Goal: Information Seeking & Learning: Learn about a topic

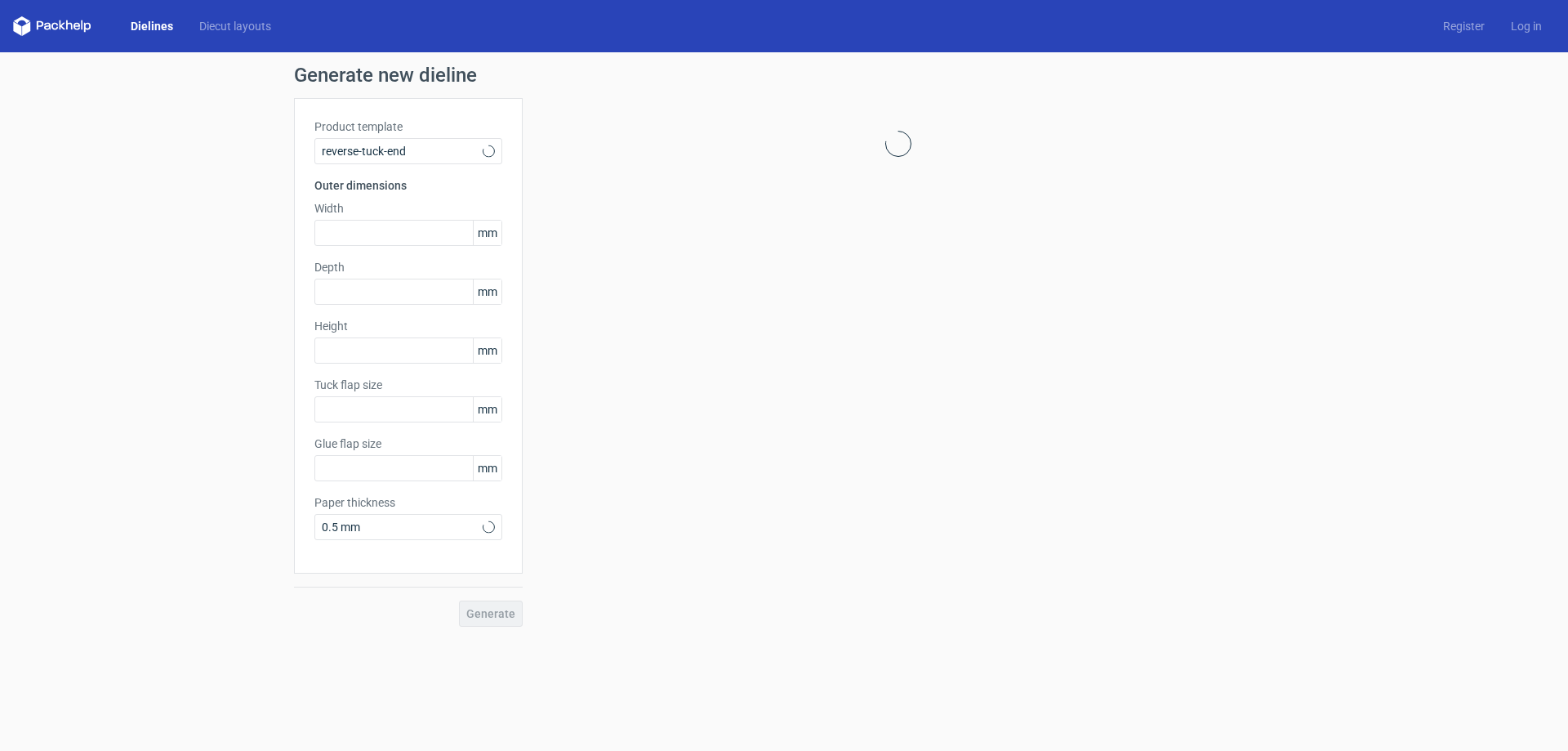
type input "15"
type input "10"
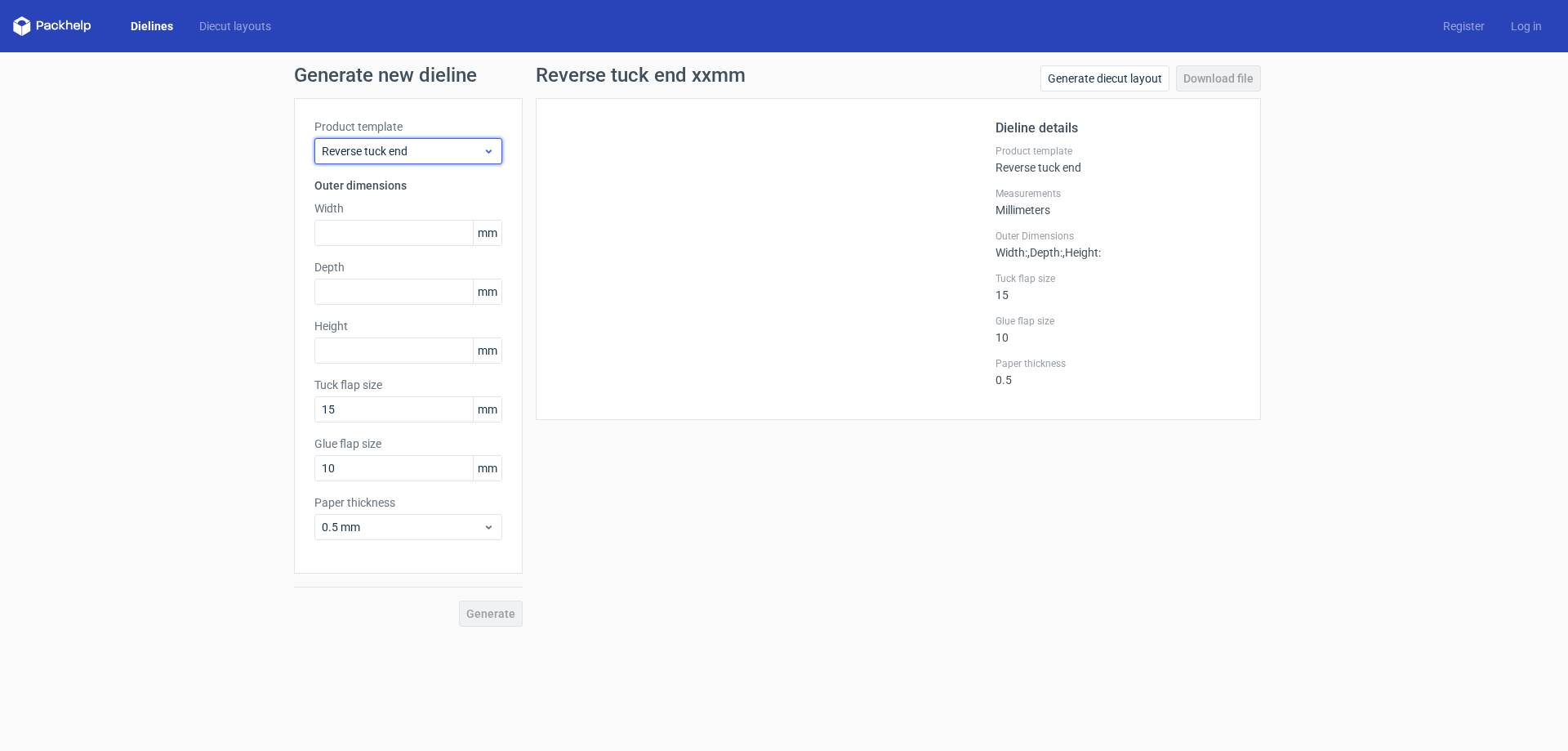
click at [492, 146] on icon at bounding box center [488, 151] width 12 height 13
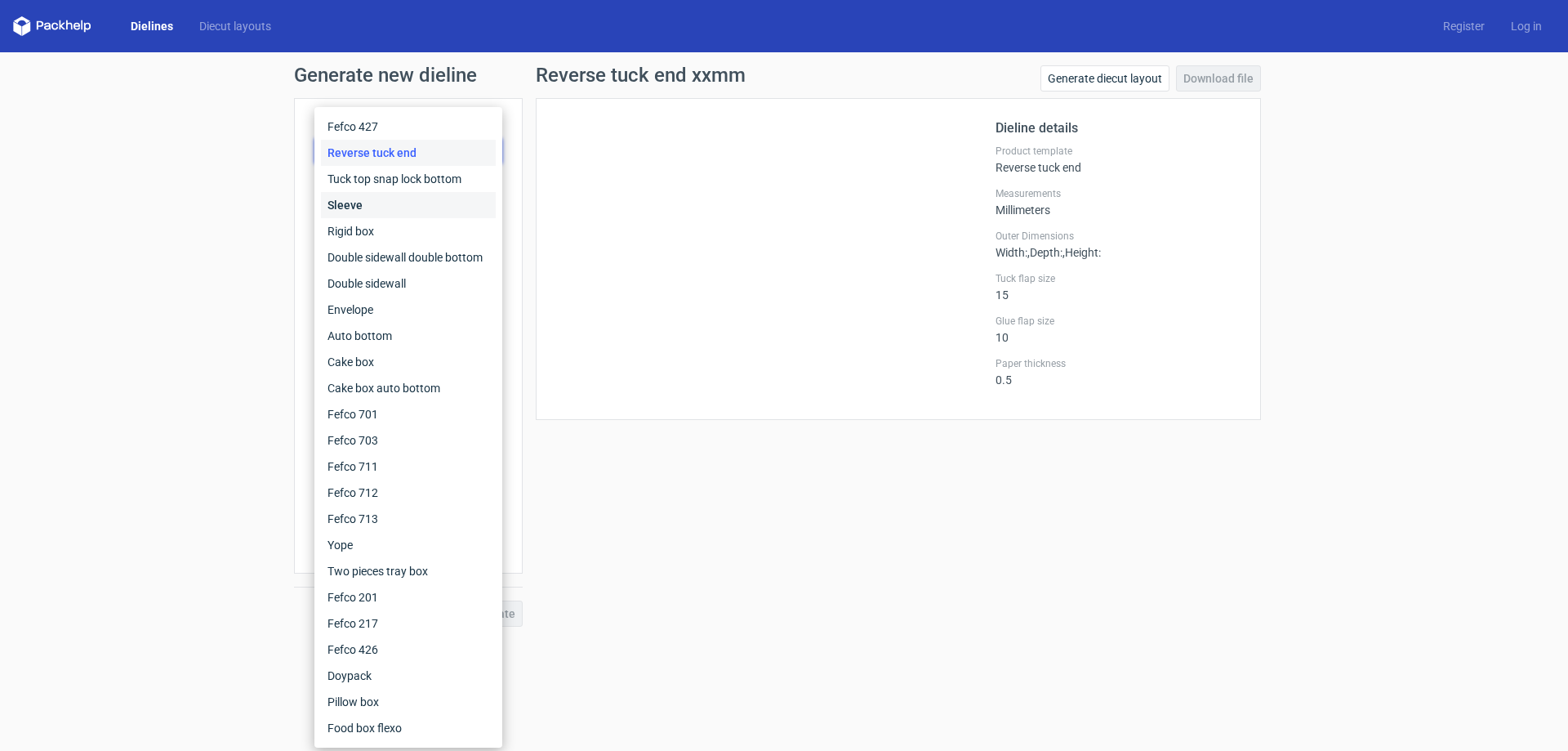
click at [350, 202] on div "Sleeve" at bounding box center [408, 205] width 175 height 26
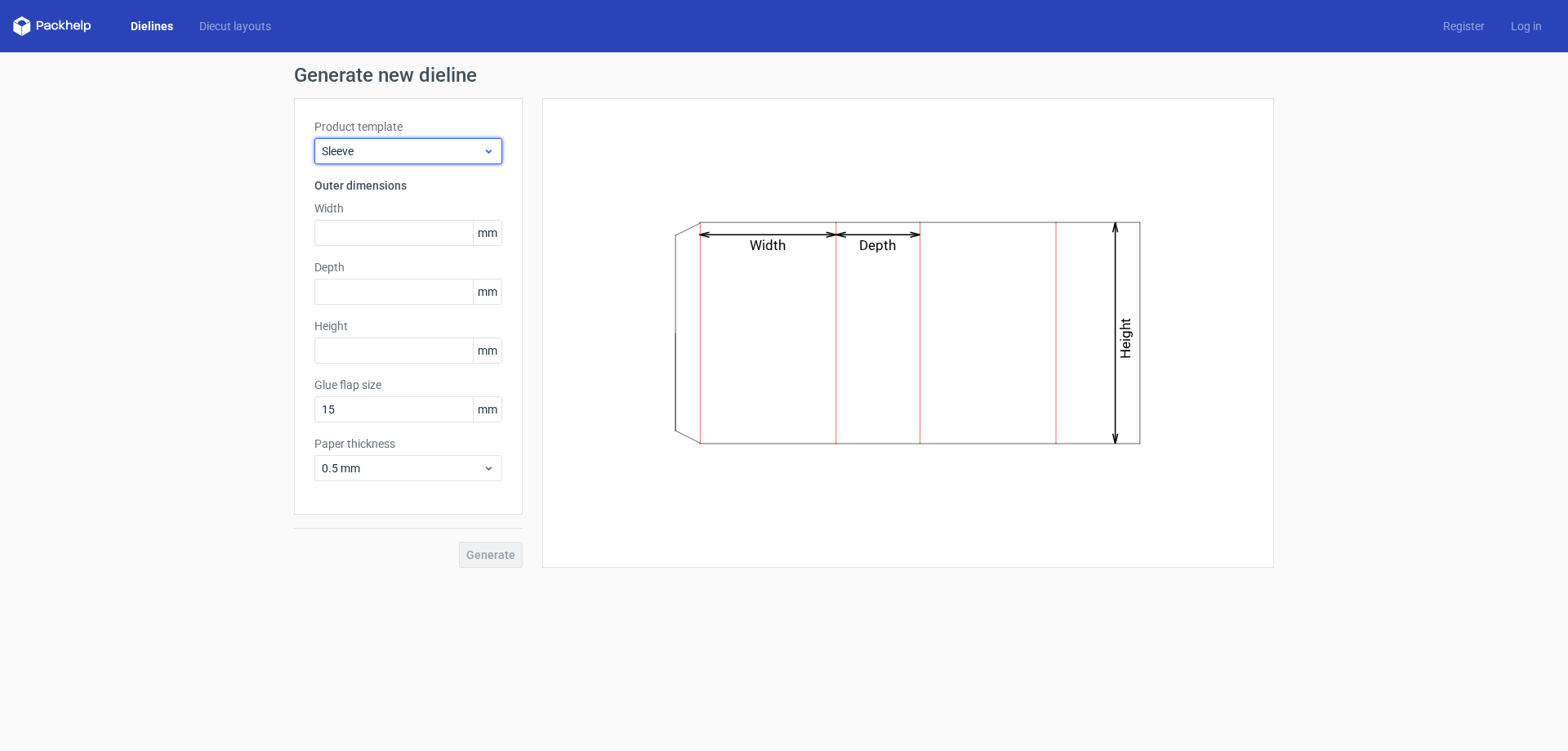
click at [483, 151] on icon at bounding box center [488, 151] width 12 height 13
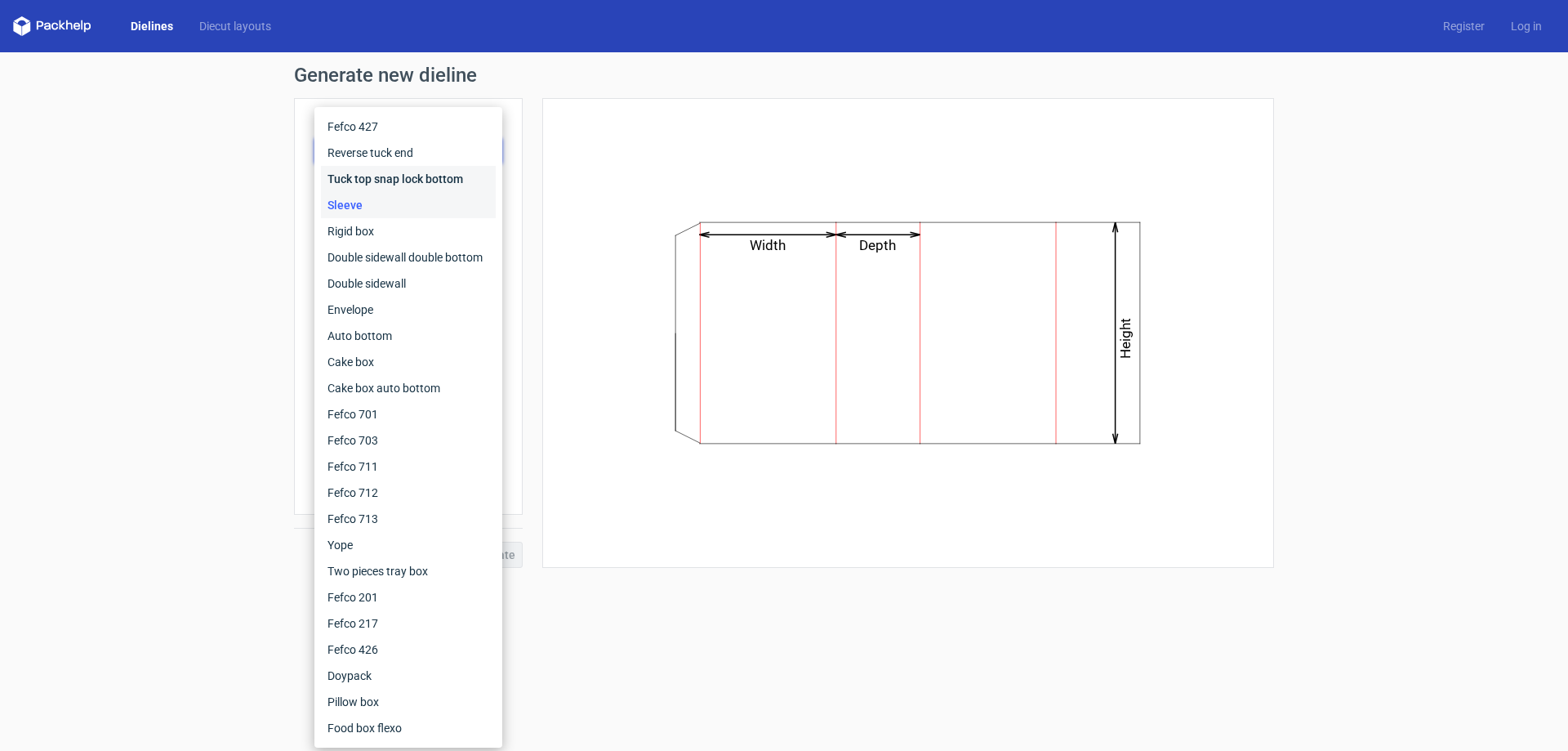
click at [405, 175] on div "Tuck top snap lock bottom" at bounding box center [408, 179] width 175 height 26
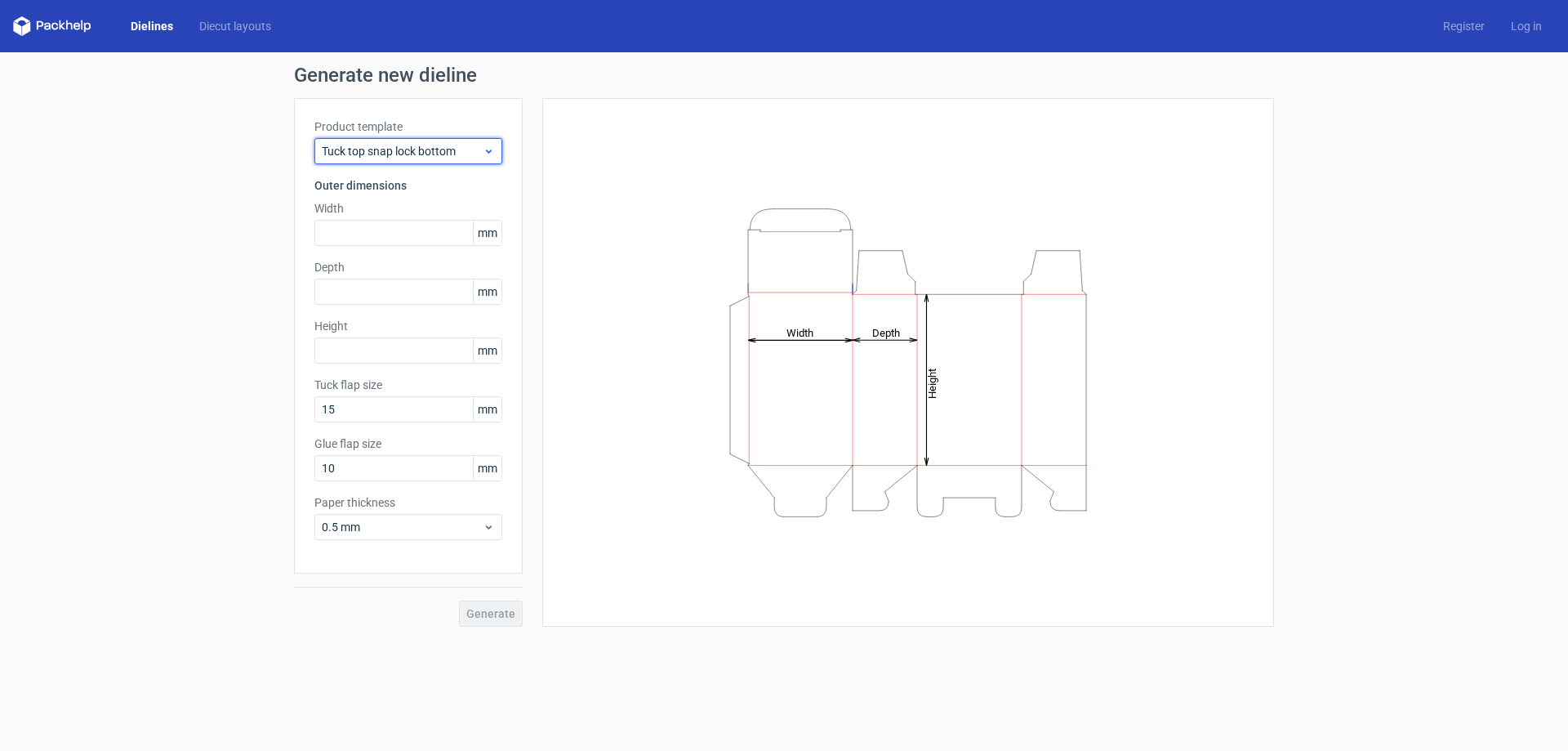
click at [492, 152] on icon at bounding box center [488, 151] width 12 height 13
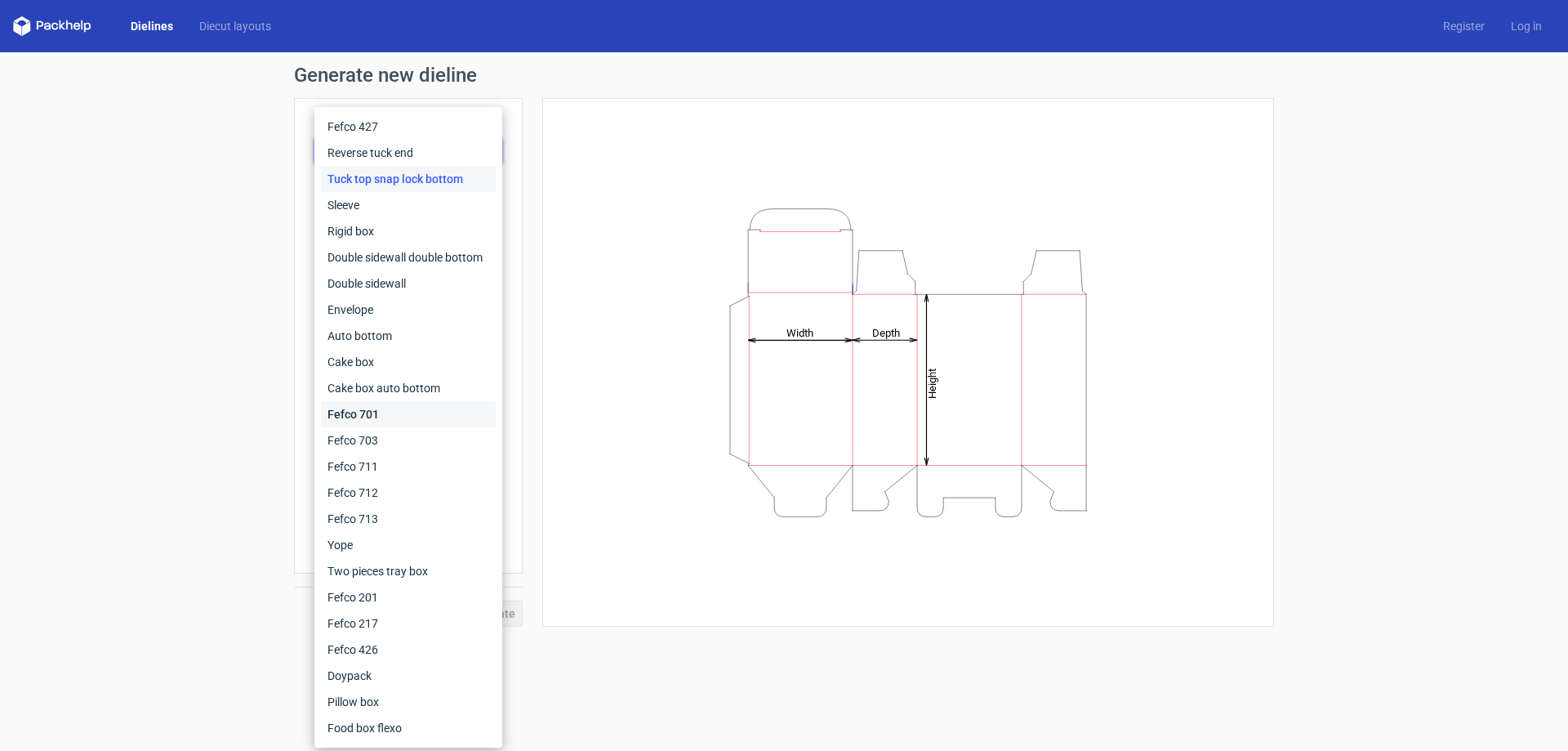
click at [386, 412] on div "Fefco 701" at bounding box center [408, 414] width 175 height 26
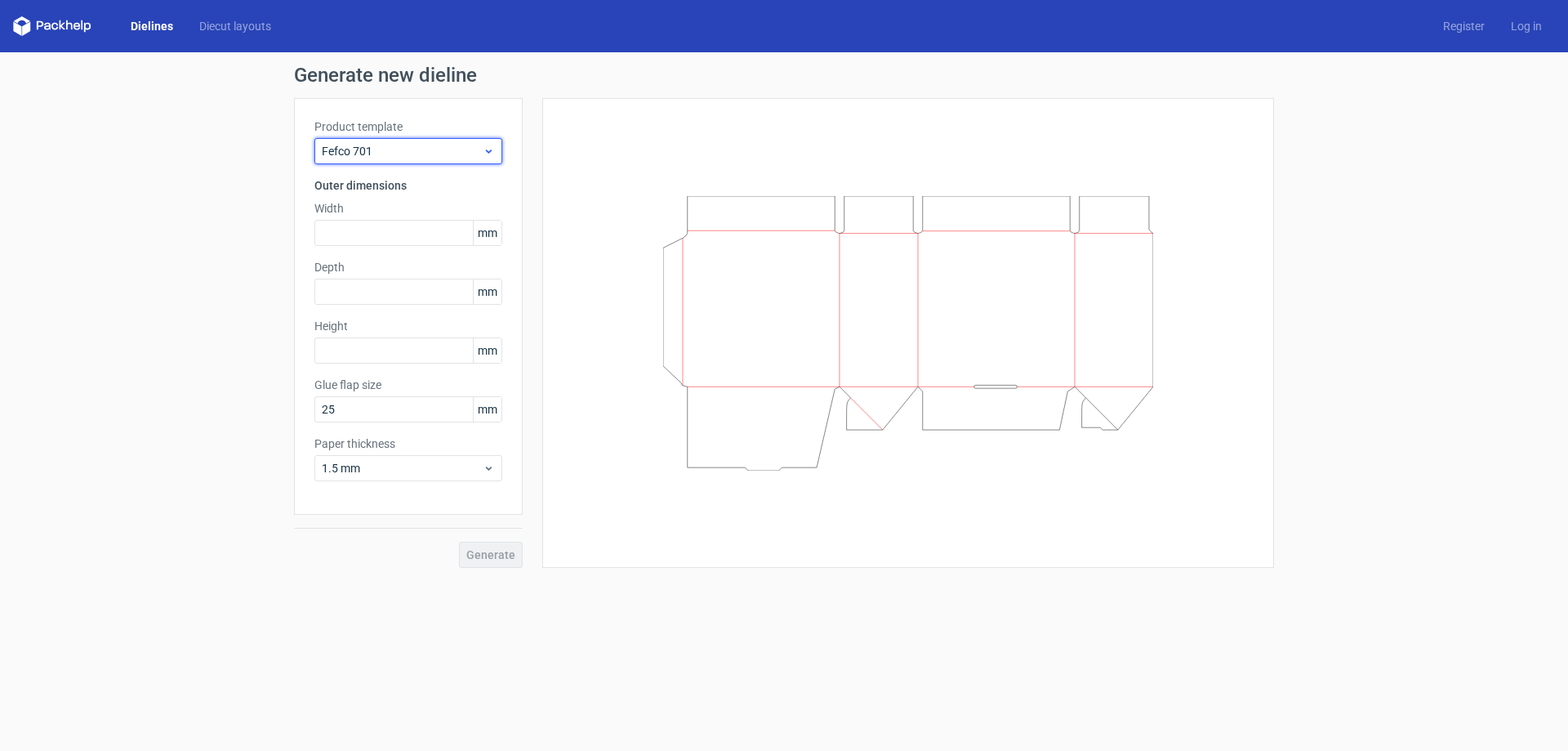
click at [481, 149] on span "Fefco 701" at bounding box center [402, 151] width 161 height 16
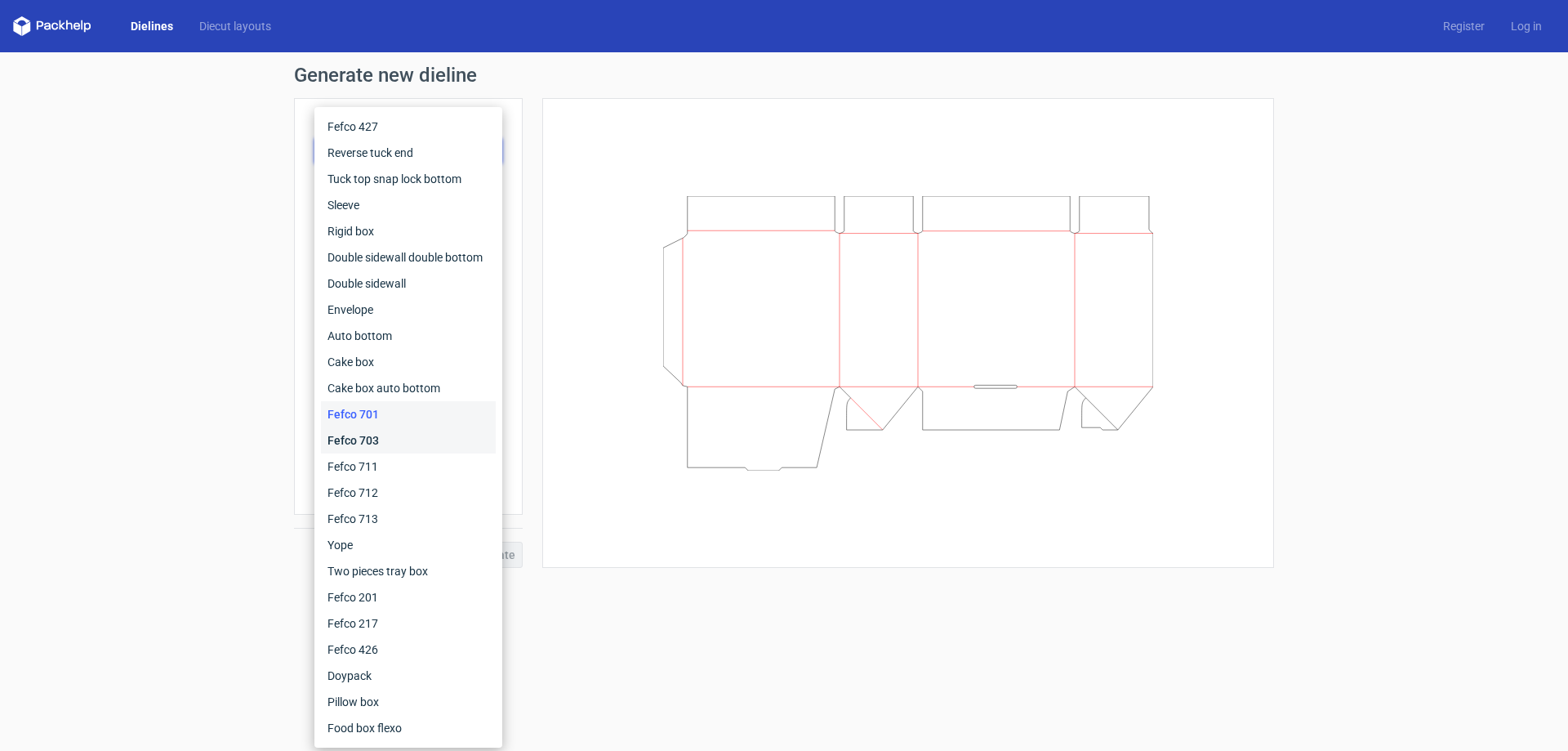
click at [377, 434] on div "Fefco 703" at bounding box center [408, 440] width 175 height 26
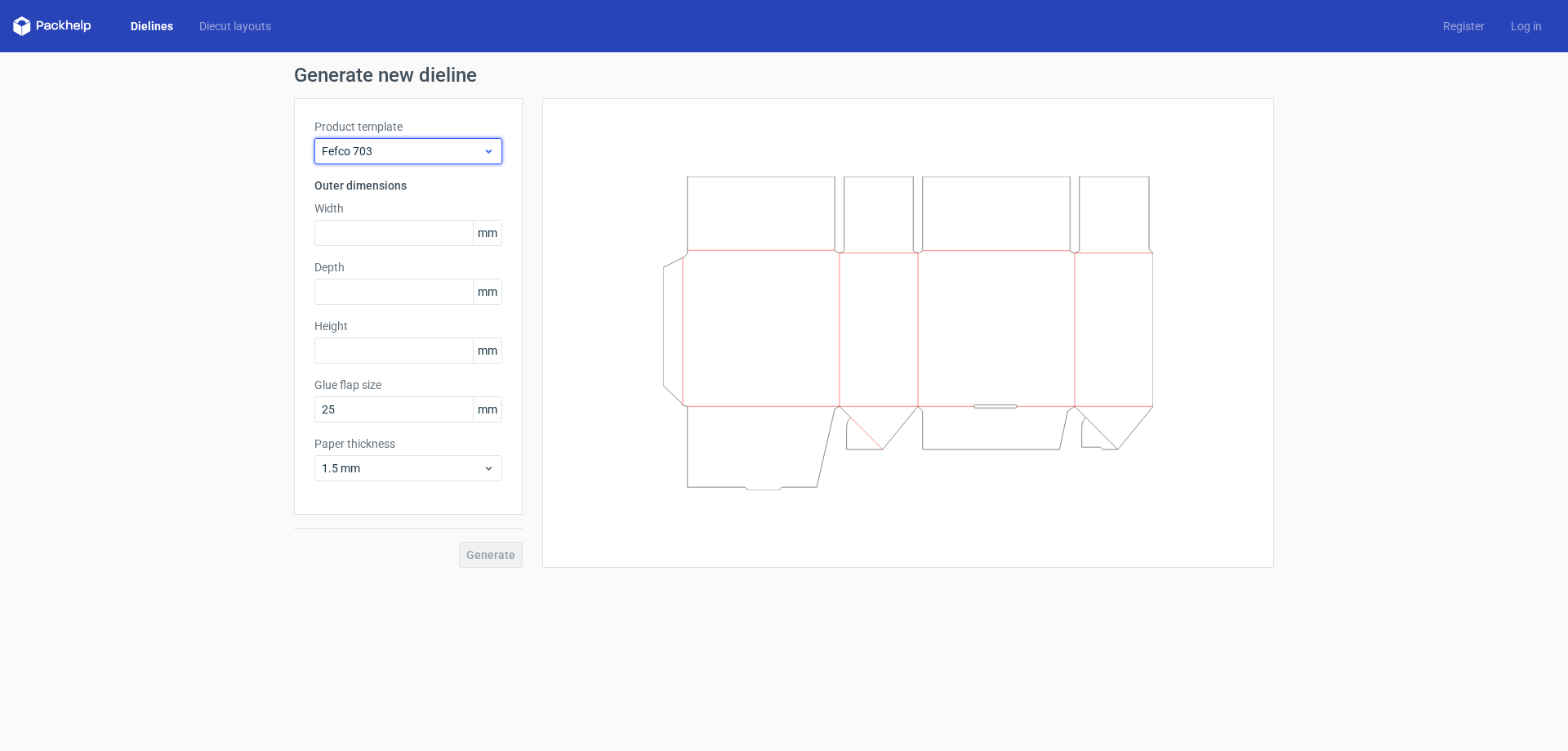
click at [486, 155] on icon at bounding box center [488, 151] width 12 height 13
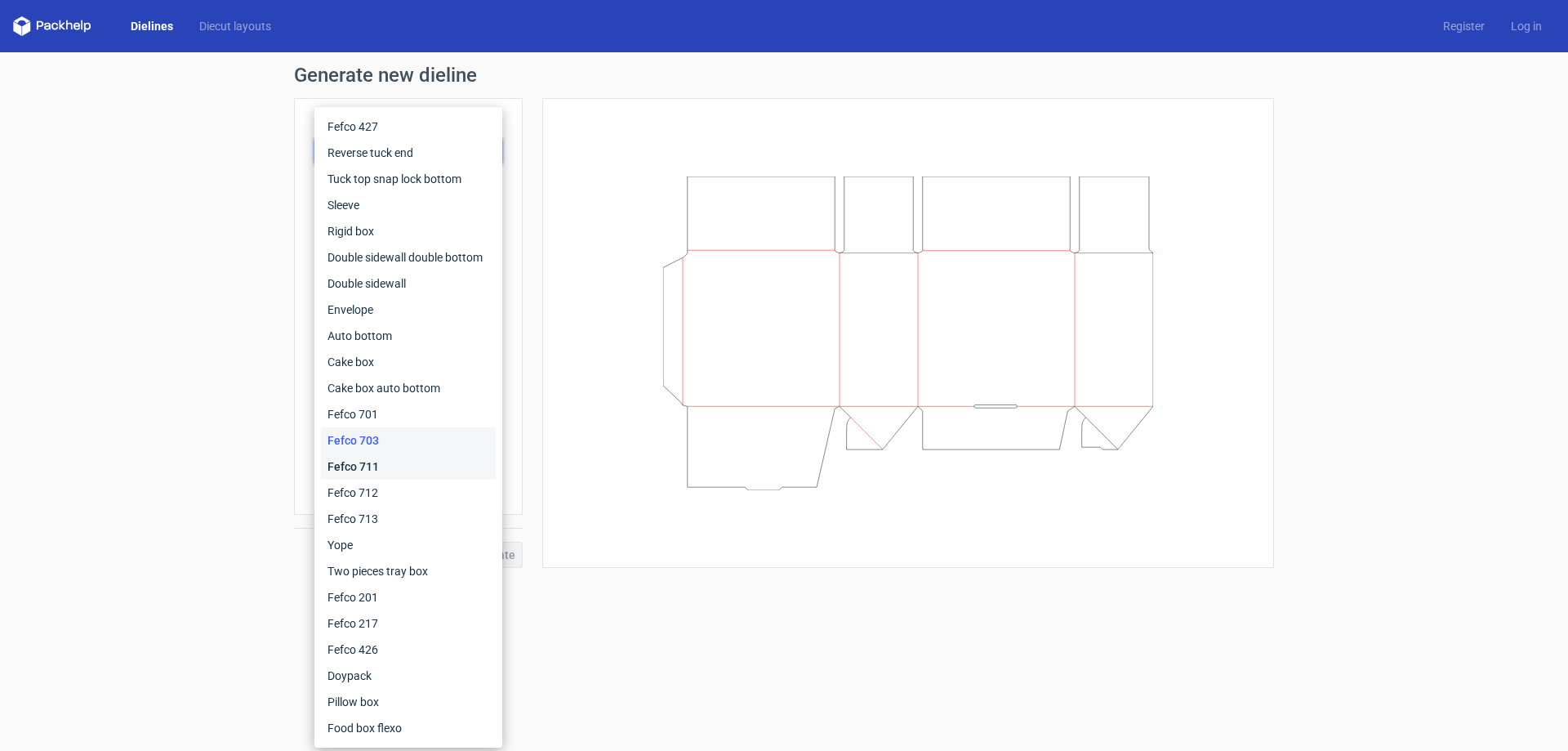
click at [362, 458] on div "Fefco 711" at bounding box center [408, 467] width 175 height 26
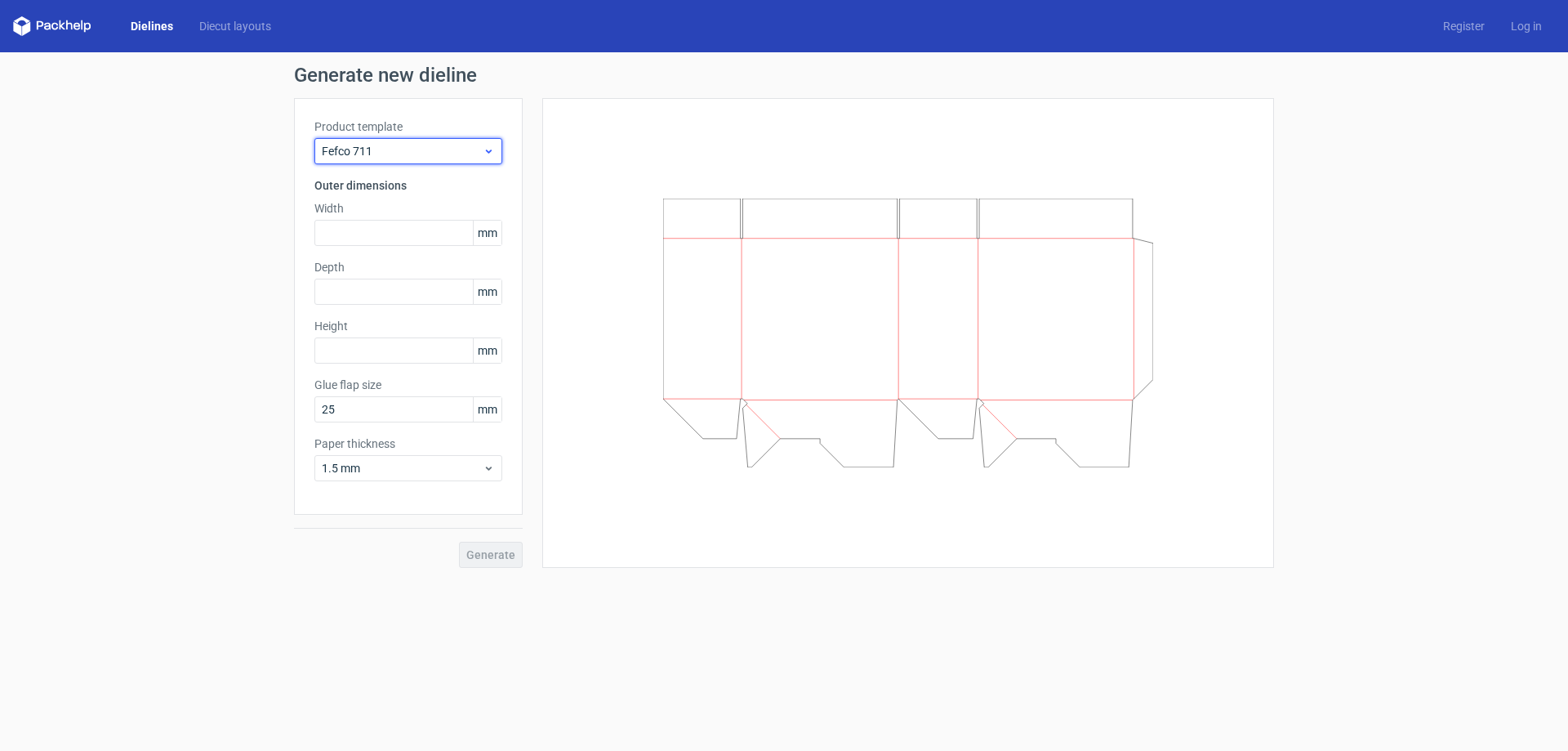
click at [488, 155] on icon at bounding box center [488, 151] width 12 height 13
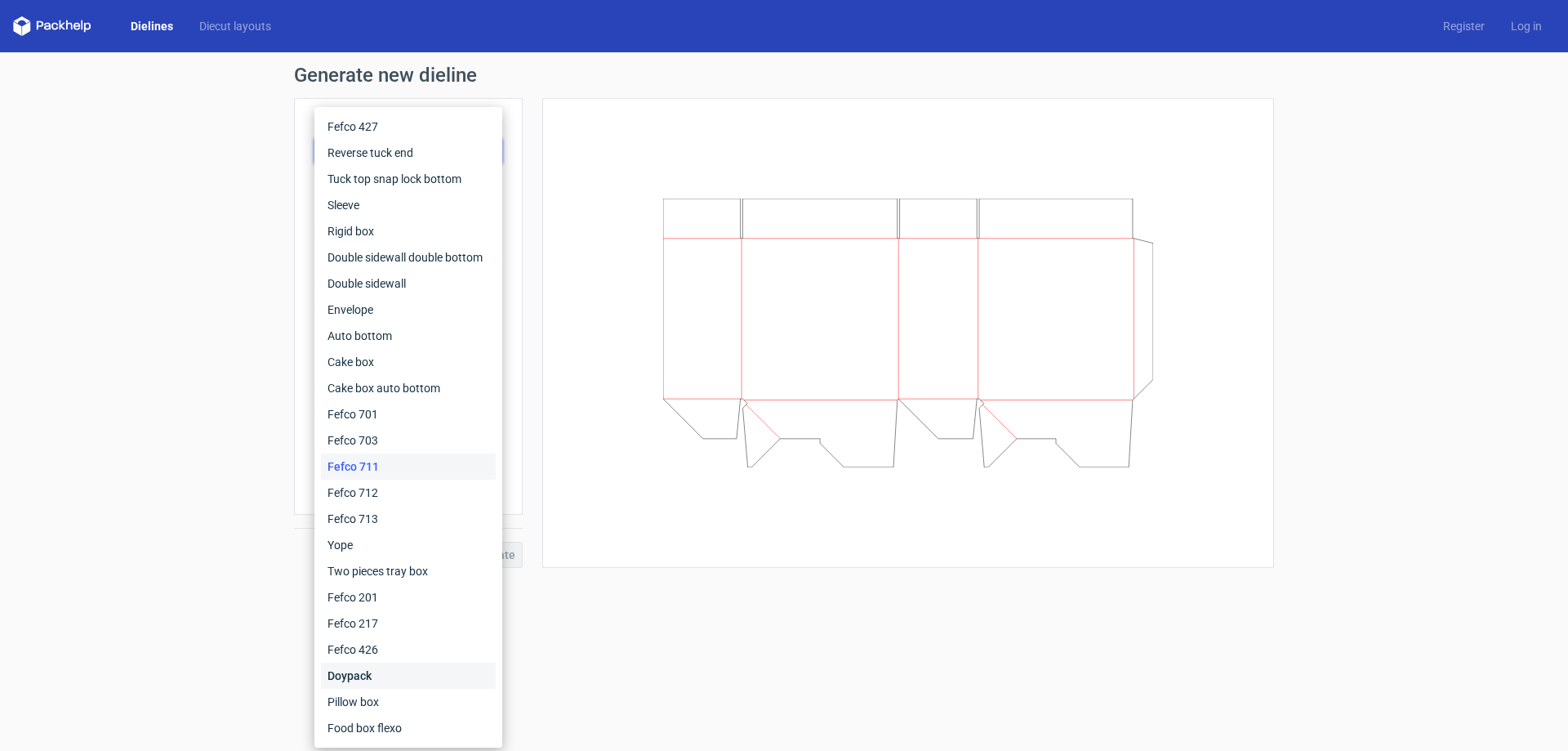
click at [379, 674] on div "Doypack" at bounding box center [408, 676] width 175 height 26
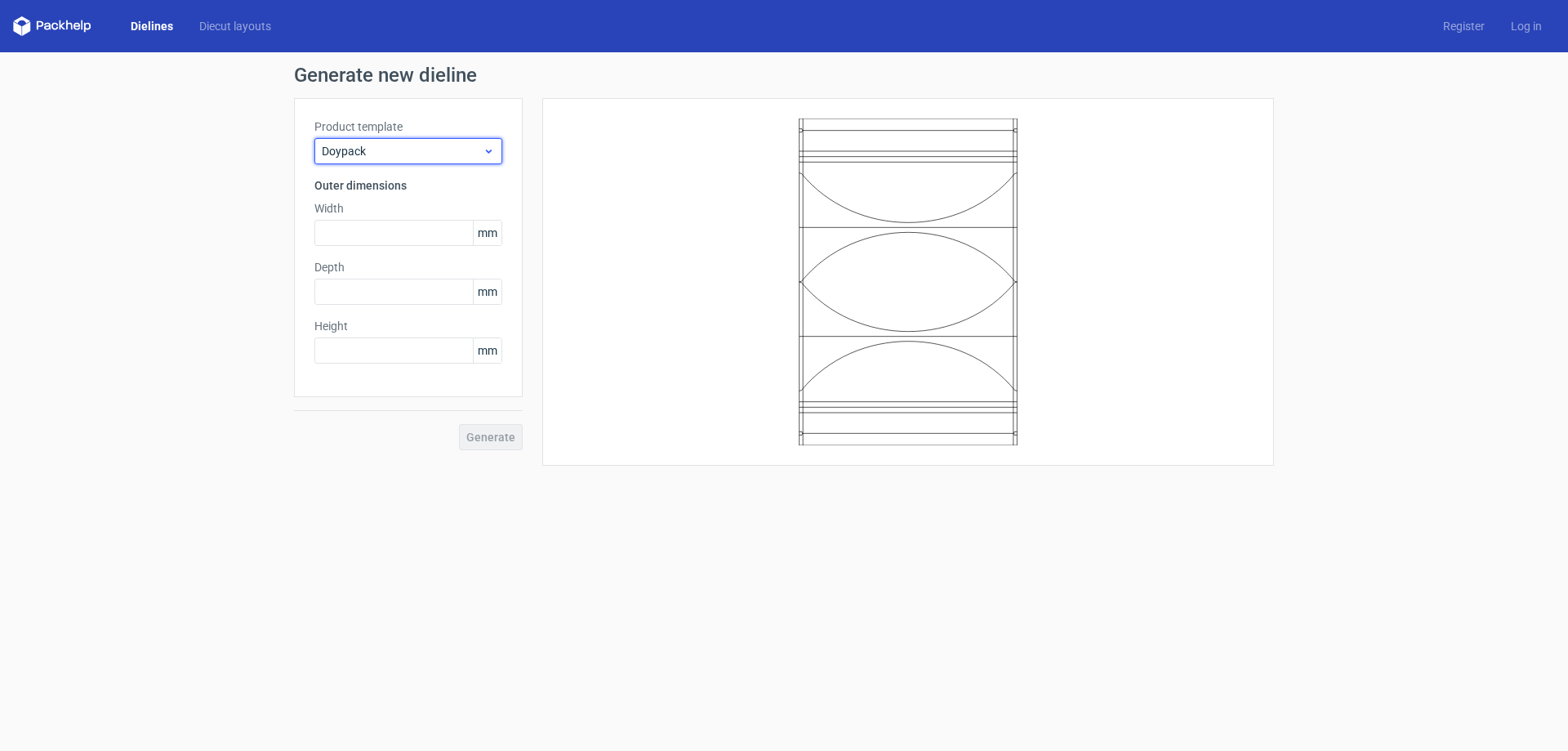
click at [480, 146] on span "Doypack" at bounding box center [402, 151] width 161 height 16
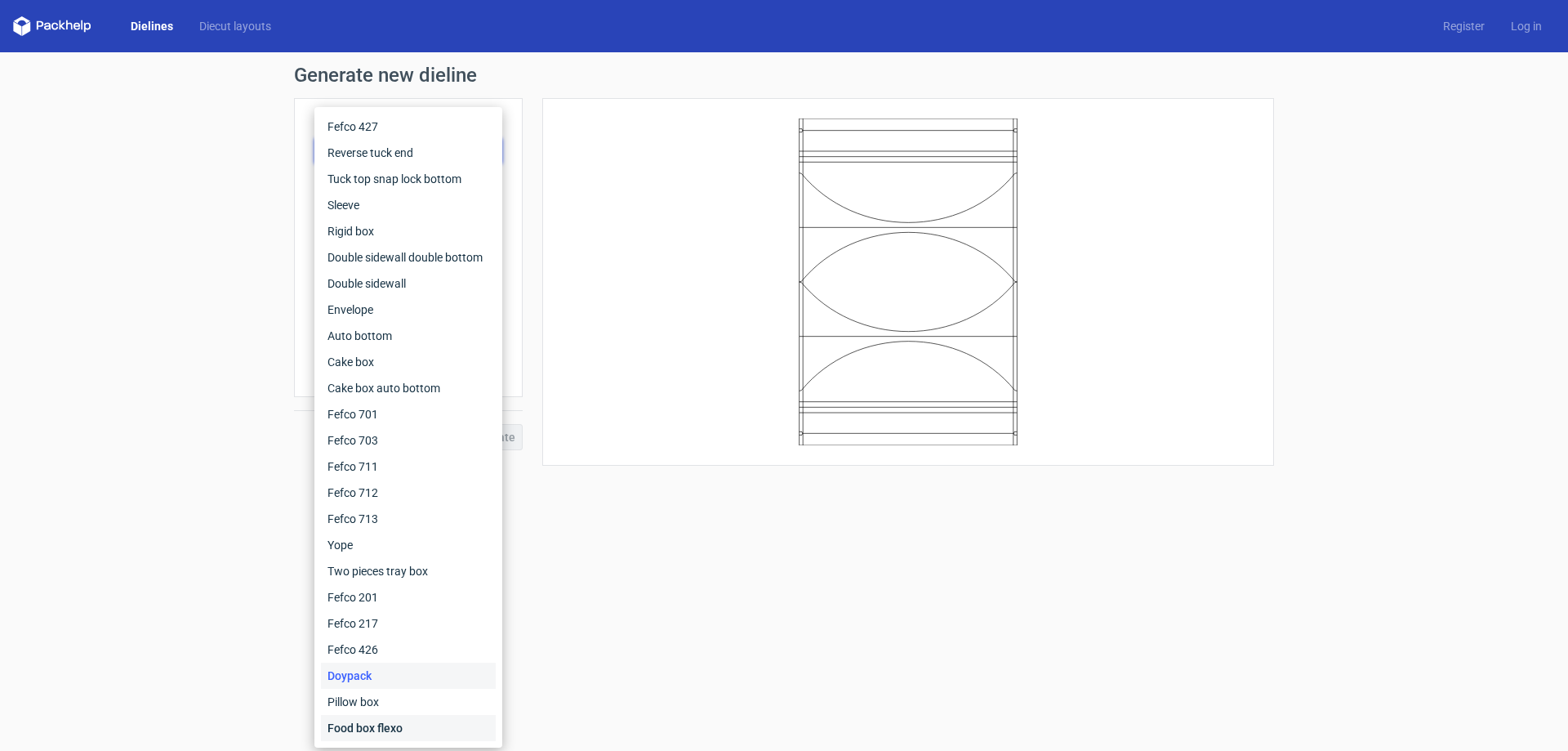
click at [410, 721] on div "Food box flexo" at bounding box center [408, 727] width 175 height 26
